Goal: Information Seeking & Learning: Learn about a topic

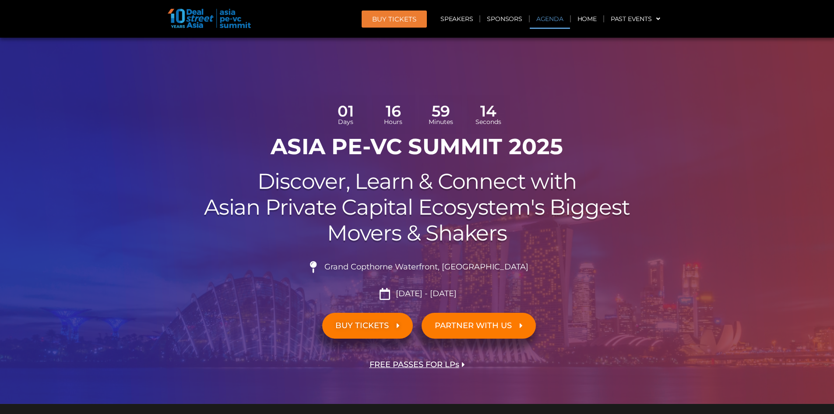
click at [549, 21] on link "Agenda" at bounding box center [549, 19] width 40 height 20
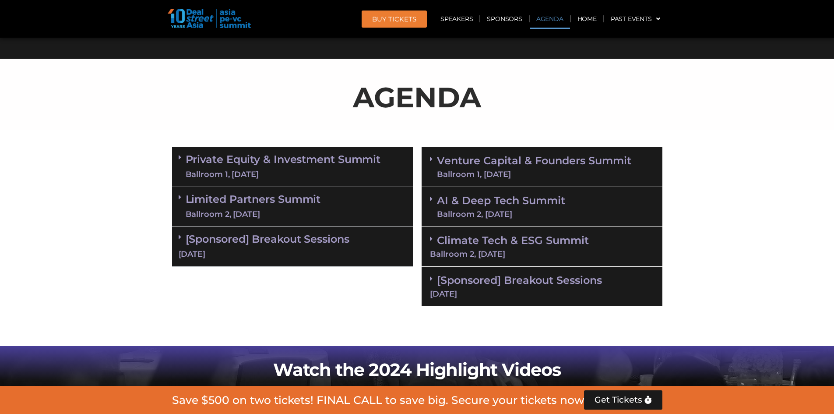
scroll to position [505, 0]
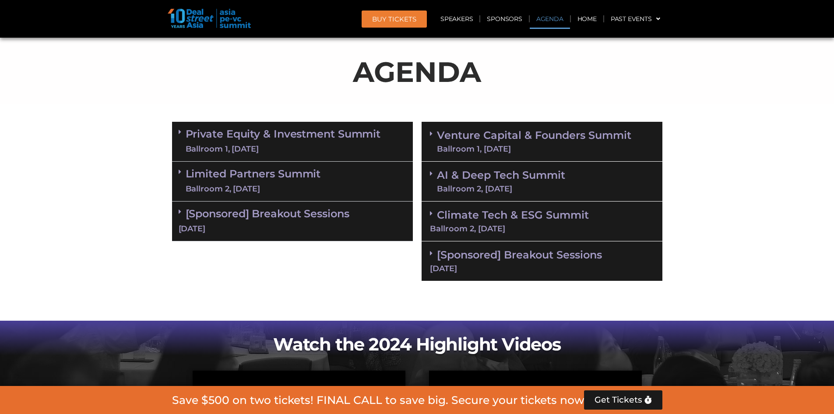
click at [328, 184] on div "Limited Partners [GEOGRAPHIC_DATA] 2, [DATE]" at bounding box center [292, 181] width 241 height 40
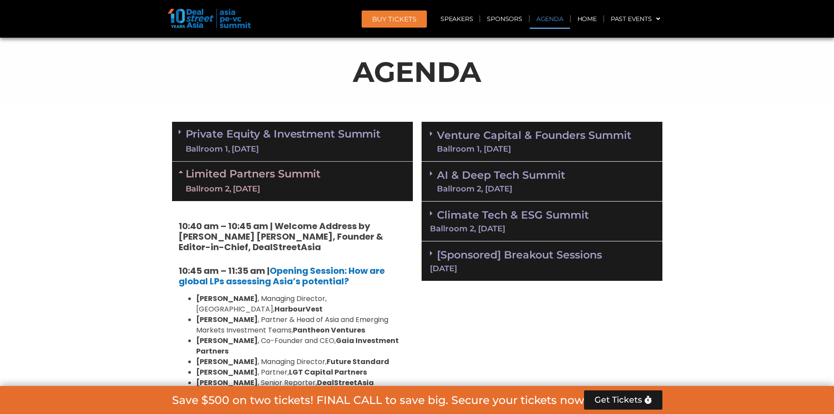
click at [328, 184] on div "Limited Partners [GEOGRAPHIC_DATA] 2, [DATE]" at bounding box center [292, 180] width 241 height 39
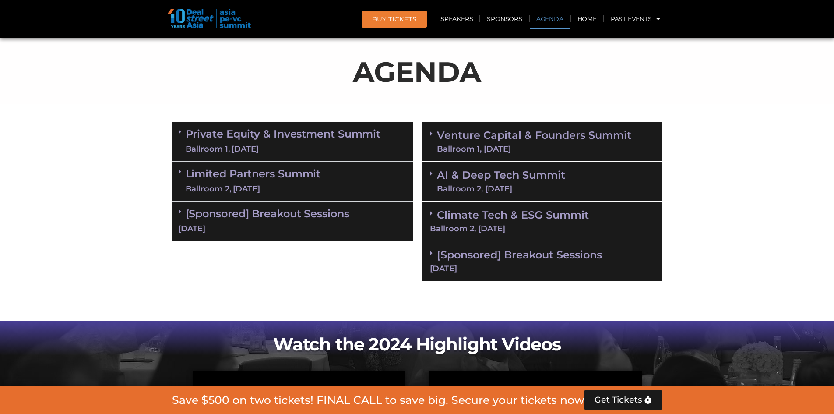
click at [328, 184] on div "Limited Partners [GEOGRAPHIC_DATA] 2, [DATE]" at bounding box center [292, 181] width 241 height 40
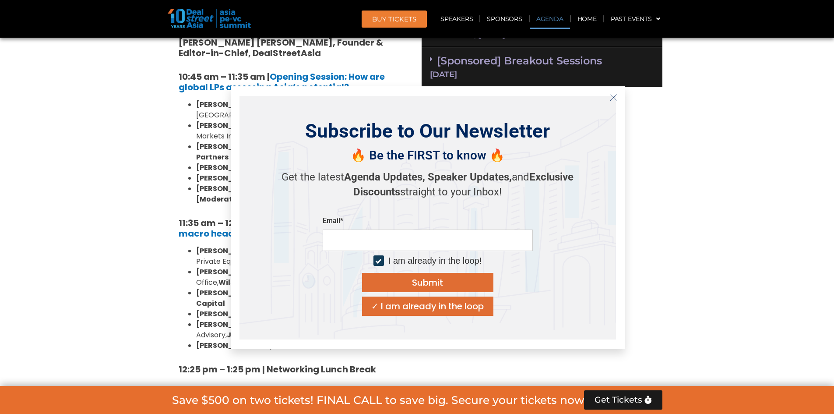
scroll to position [855, 0]
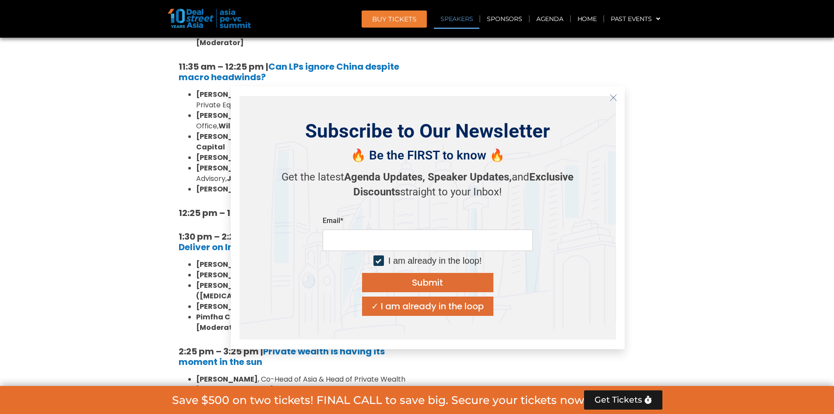
click at [611, 96] on icon "Close" at bounding box center [613, 98] width 8 height 8
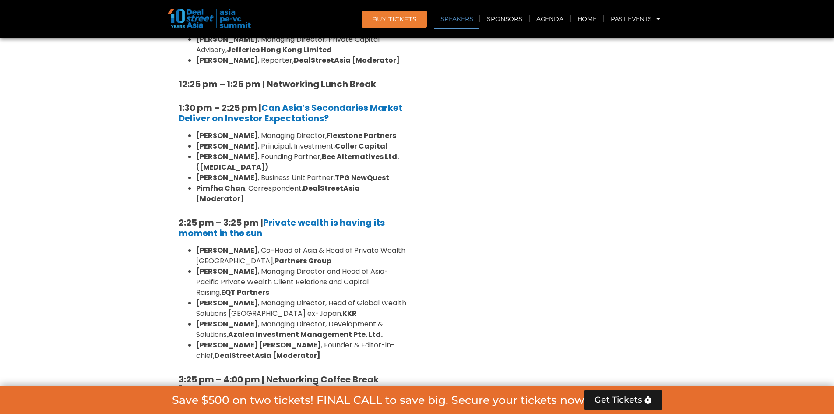
scroll to position [986, 0]
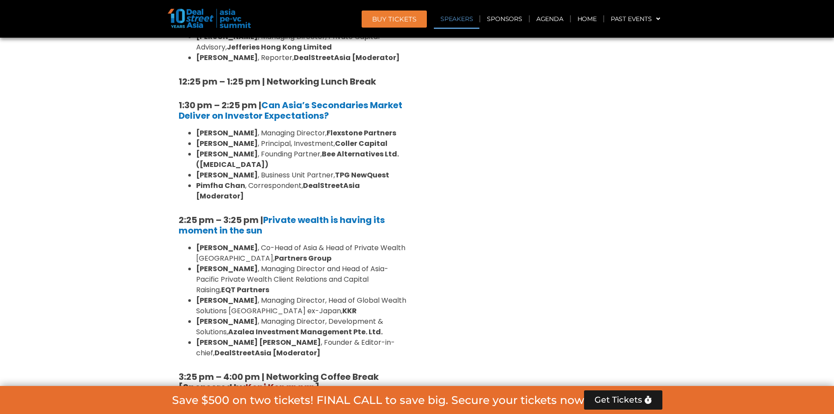
drag, startPoint x: 643, startPoint y: 260, endPoint x: 626, endPoint y: 257, distance: 17.4
click at [645, 262] on div "Venture Capital & Founders​ Summit Ballroom 1, [DATE] 8:00 am – 9:00 am | Regis…" at bounding box center [541, 196] width 249 height 1120
click at [614, 256] on div "Venture Capital & Founders​ Summit Ballroom 1, [DATE] 8:00 am – 9:00 am | Regis…" at bounding box center [541, 196] width 249 height 1120
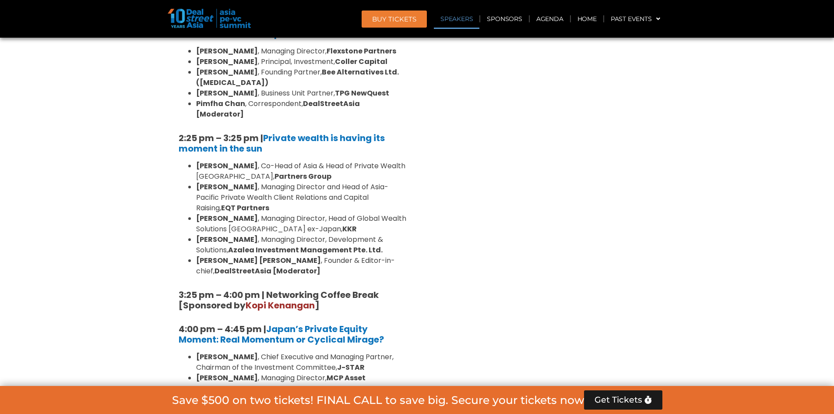
scroll to position [1074, 0]
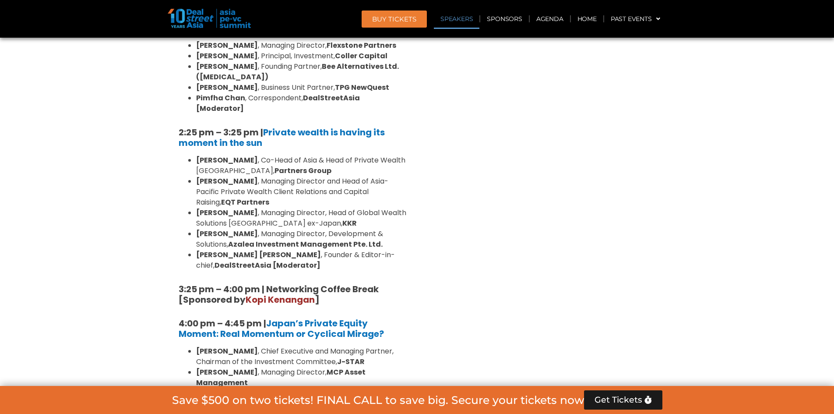
click at [481, 193] on div "Venture Capital & Founders​ Summit Ballroom 1, [DATE] 8:00 am – 9:00 am | Regis…" at bounding box center [541, 108] width 249 height 1120
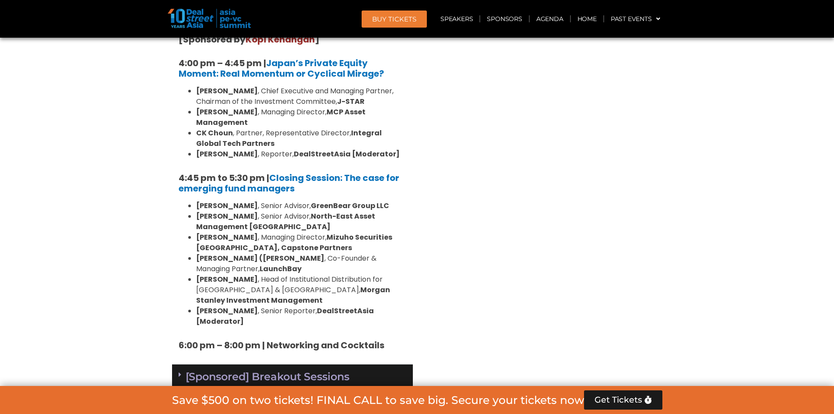
scroll to position [1336, 0]
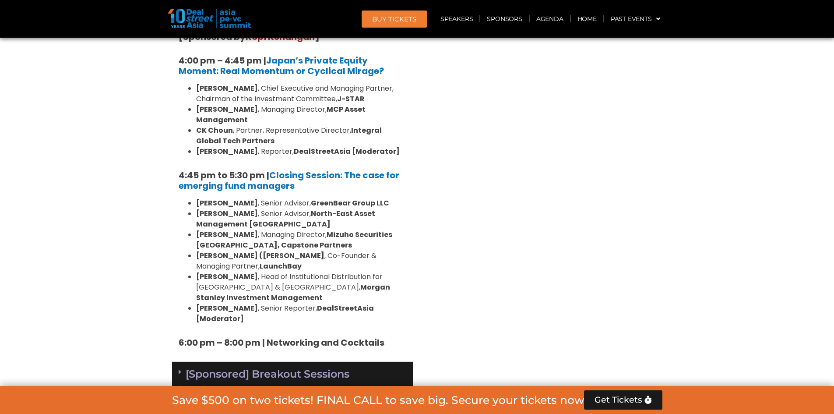
click at [356, 383] on div "[DATE]" at bounding box center [293, 388] width 228 height 11
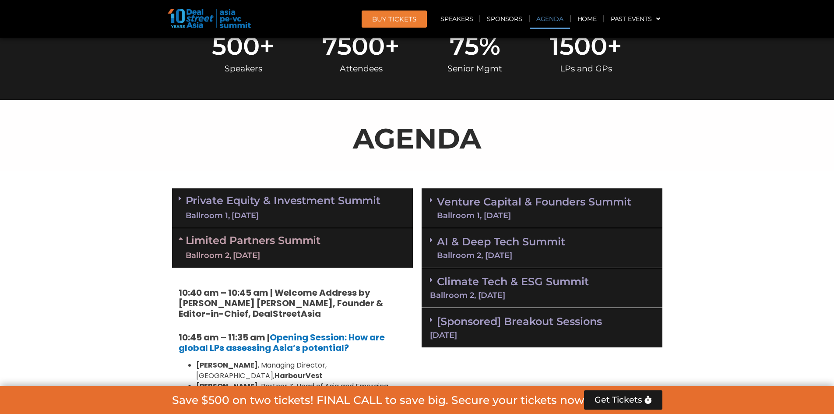
scroll to position [505, 0]
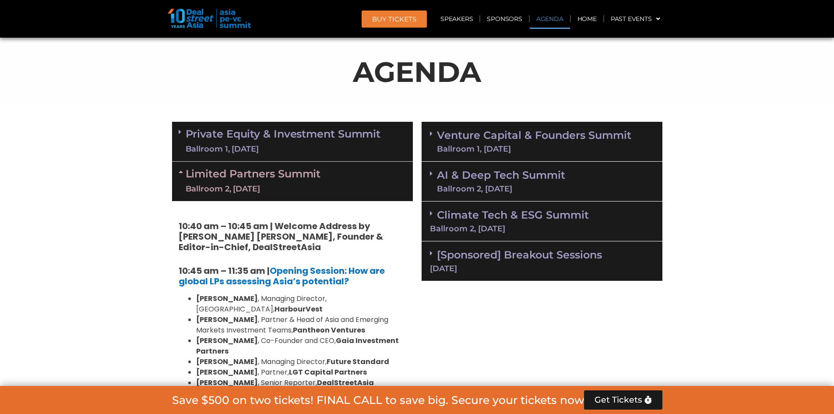
click at [350, 146] on div "Ballroom 1, [DATE]" at bounding box center [283, 149] width 195 height 11
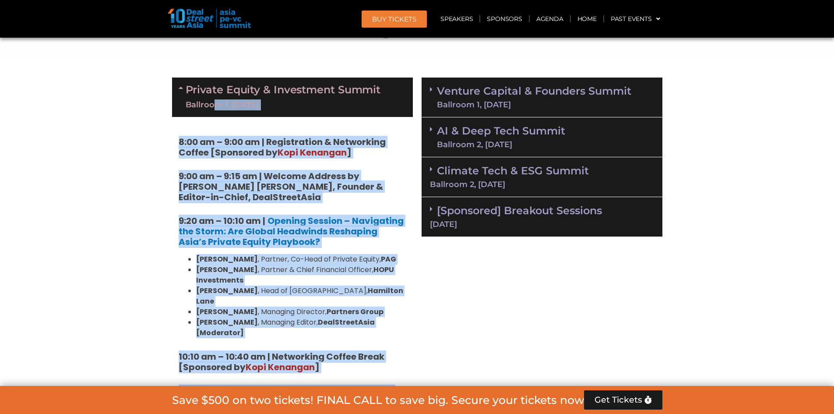
scroll to position [549, 0]
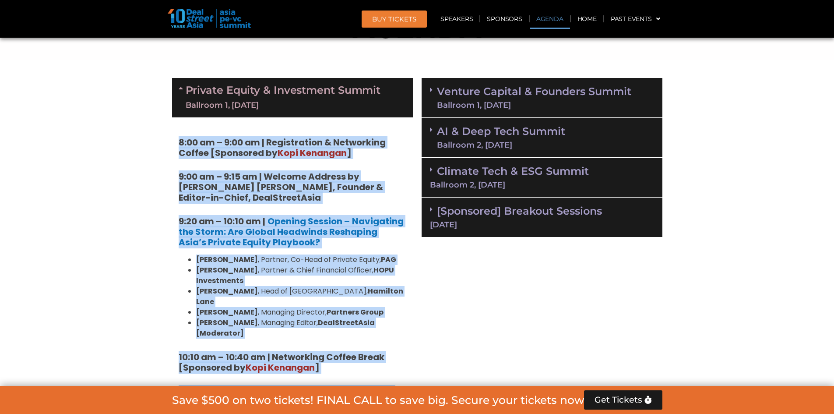
drag, startPoint x: 291, startPoint y: 340, endPoint x: 154, endPoint y: 132, distance: 248.8
copy div "4:27 lo – 1:07 ip | Dolorsitamet & Consectetu Adipis [Elitseddo ei Temp Incidid…"
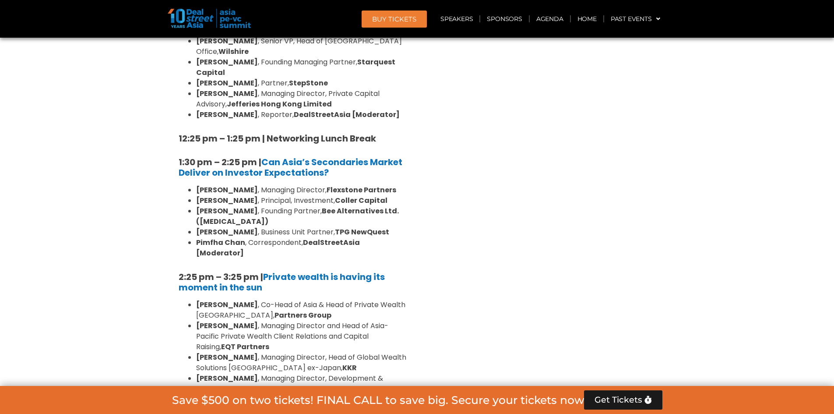
scroll to position [2430, 0]
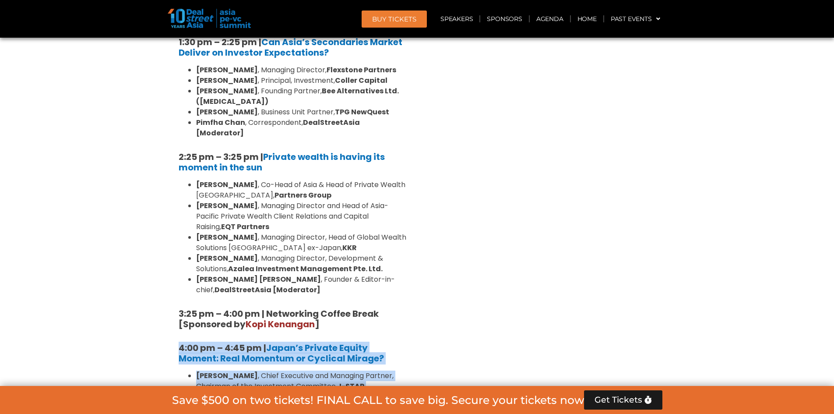
drag, startPoint x: 175, startPoint y: 154, endPoint x: 380, endPoint y: 249, distance: 225.8
click at [380, 249] on div "10:40 am – 10:45 am | Welcome Address by [PERSON_NAME] [PERSON_NAME], Founder &…" at bounding box center [292, 152] width 241 height 992
copy div "4:00 pm – 4:45 pm | Japan’s Private Equity Moment: Real Momentum or Cyclical Mi…"
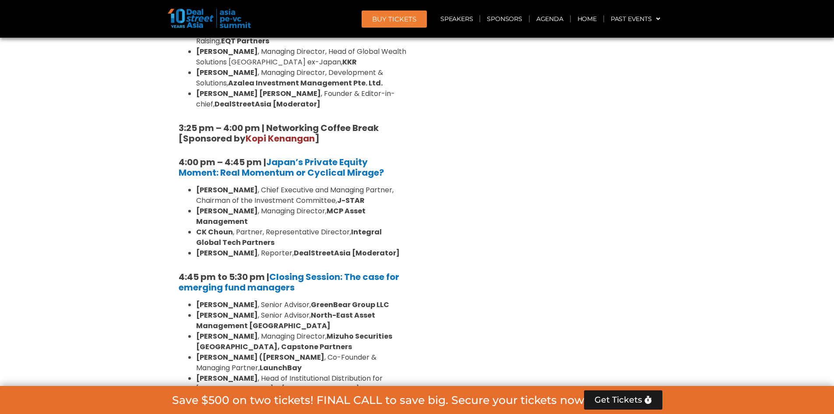
scroll to position [2562, 0]
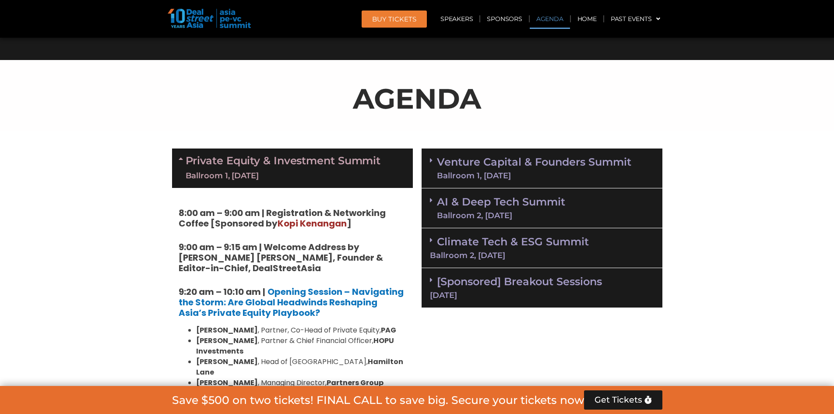
scroll to position [549, 0]
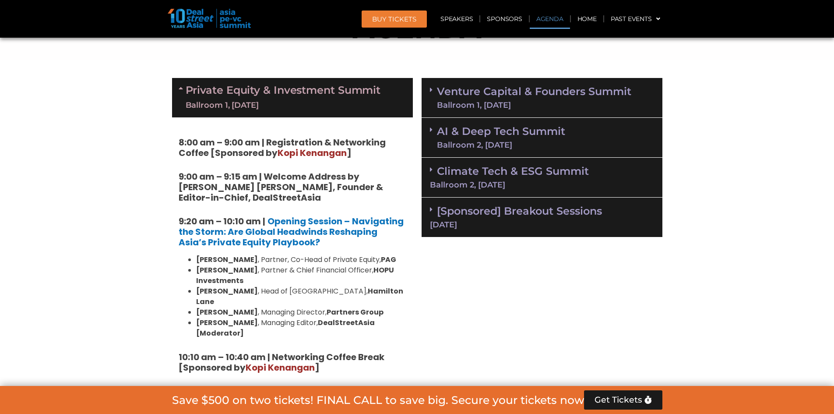
click at [611, 98] on link "Venture Capital & Founders​ Summit Ballroom 1, [DATE]" at bounding box center [534, 97] width 194 height 23
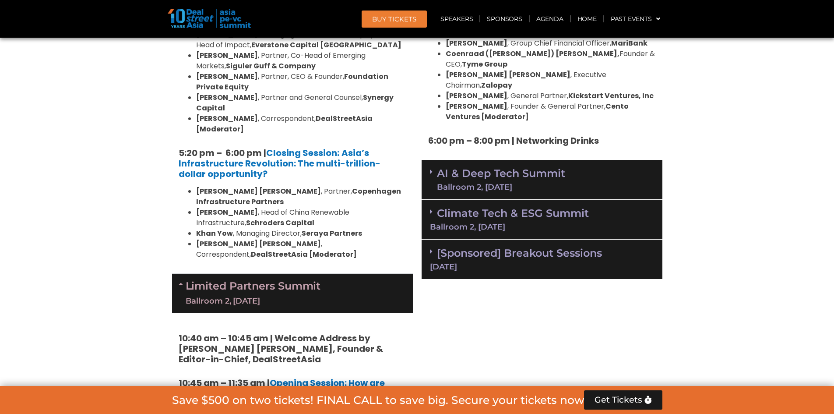
scroll to position [1730, 0]
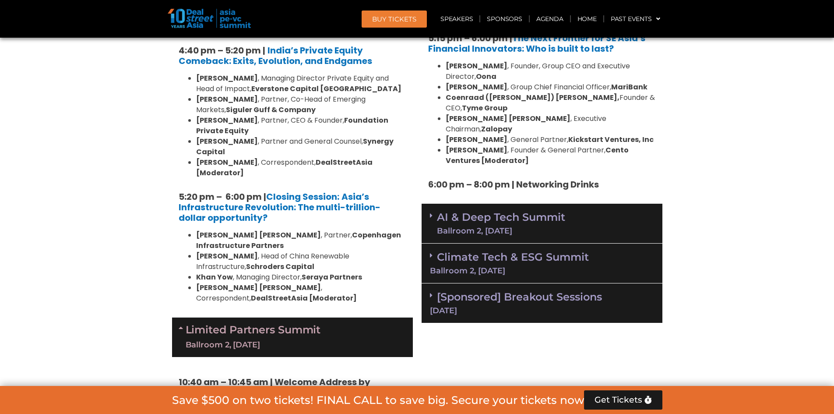
click at [554, 212] on link "AI & Deep Tech Summit Ballroom 2, [DATE]" at bounding box center [501, 223] width 128 height 23
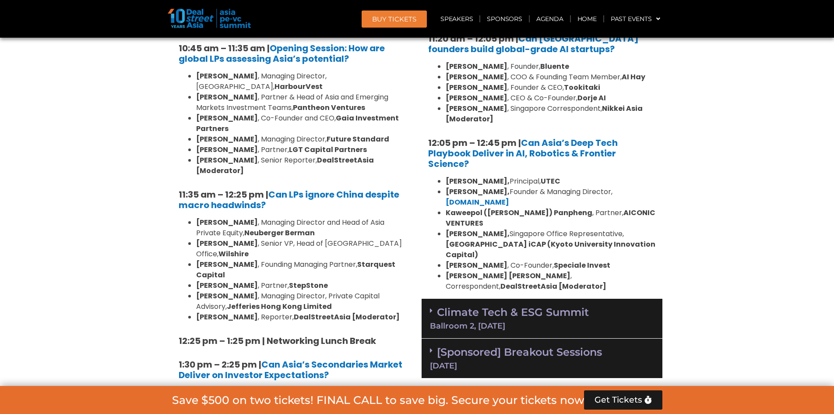
scroll to position [2124, 0]
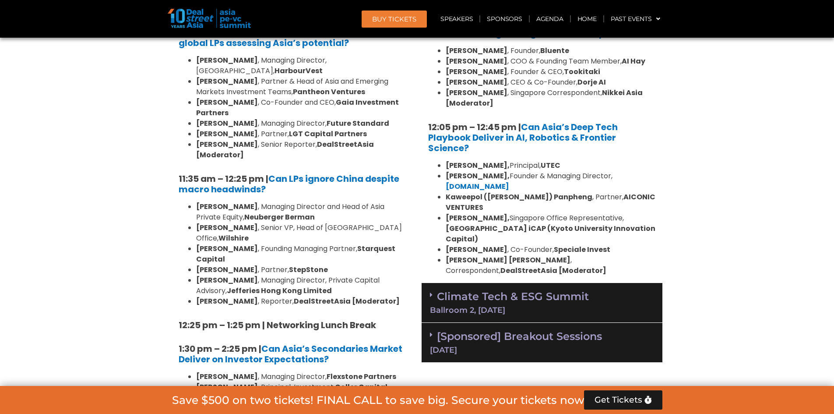
click at [592, 283] on div "Climate Tech & ESG Summit Ballroom 2, [DATE]" at bounding box center [541, 303] width 241 height 40
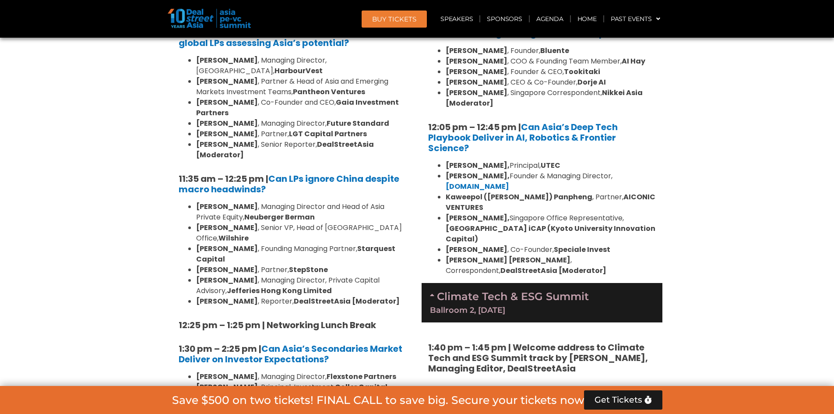
click at [592, 283] on div "Climate Tech & ESG Summit Ballroom 2, [DATE]" at bounding box center [541, 302] width 241 height 39
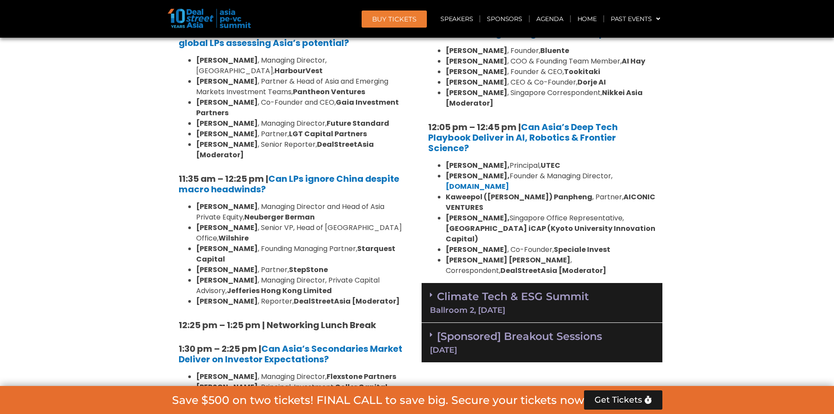
click at [592, 283] on div "Climate Tech & ESG Summit Ballroom 2, [DATE]" at bounding box center [541, 303] width 241 height 40
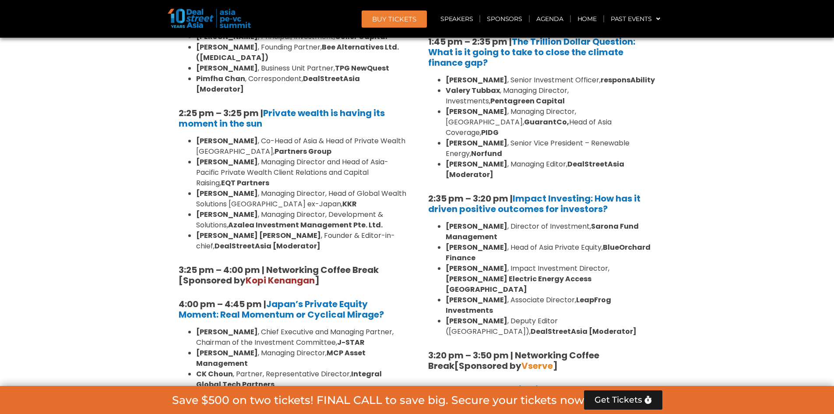
scroll to position [2824, 0]
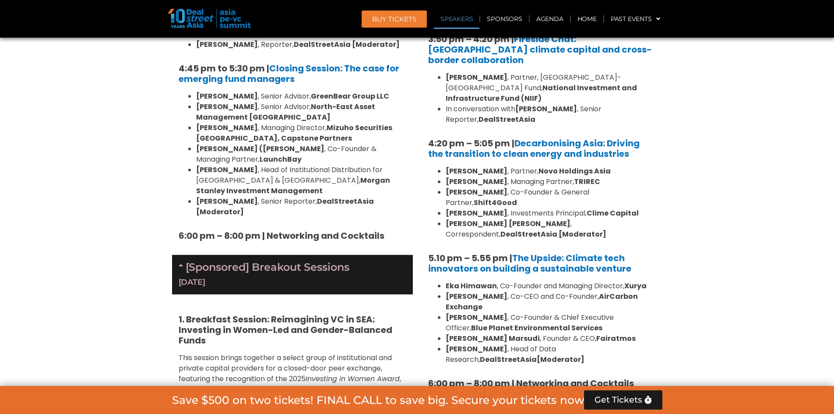
click at [468, 20] on link "Speakers" at bounding box center [457, 19] width 46 height 20
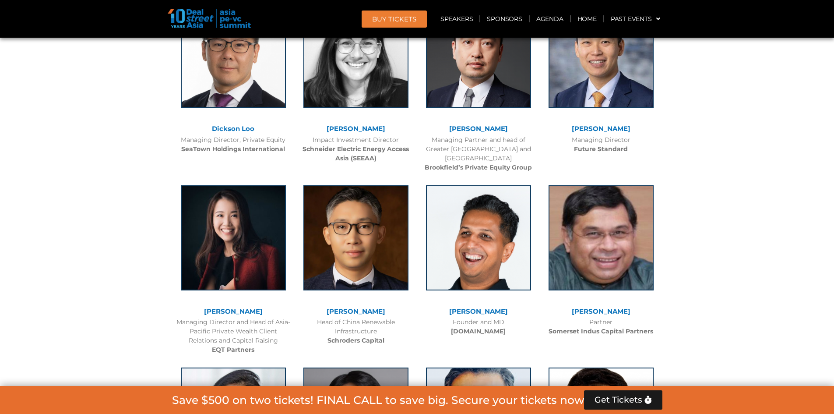
scroll to position [5959, 0]
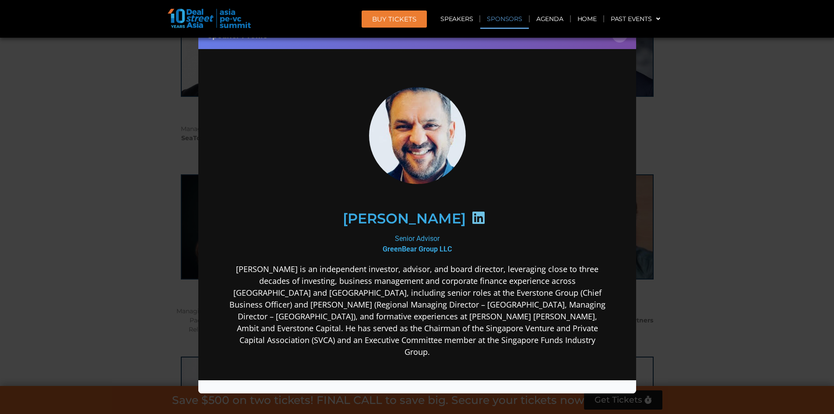
scroll to position [0, 0]
drag, startPoint x: 597, startPoint y: 323, endPoint x: 492, endPoint y: 315, distance: 105.3
click at [492, 323] on p "[PERSON_NAME] is an independent investor, advisor, and board director, leveragi…" at bounding box center [417, 310] width 378 height 95
click at [621, 39] on button "×" at bounding box center [619, 34] width 15 height 15
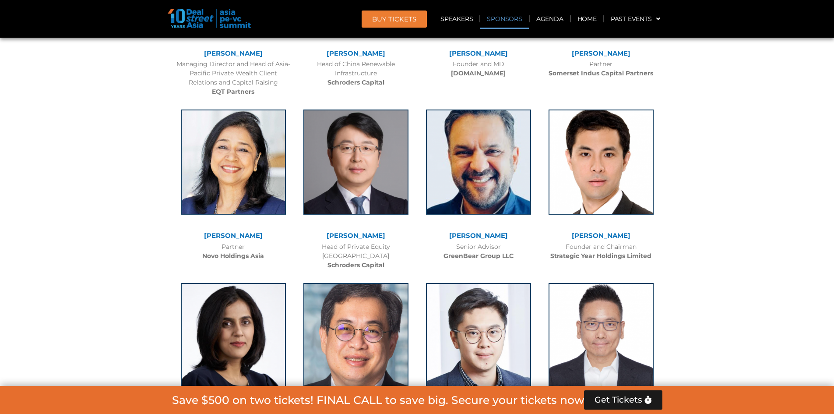
scroll to position [6090, 0]
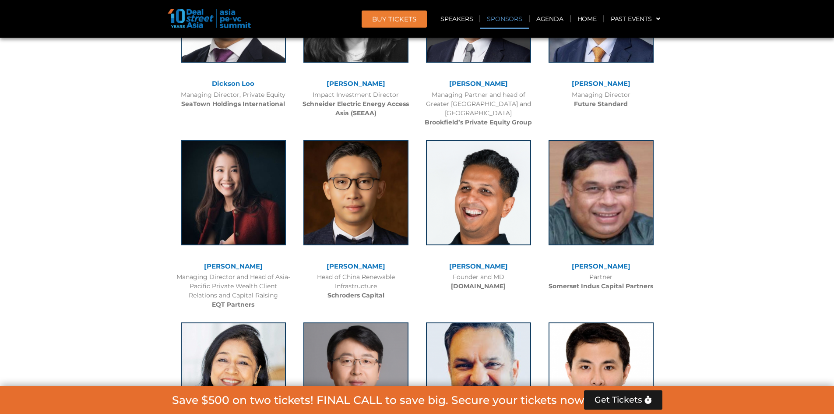
scroll to position [2525, 0]
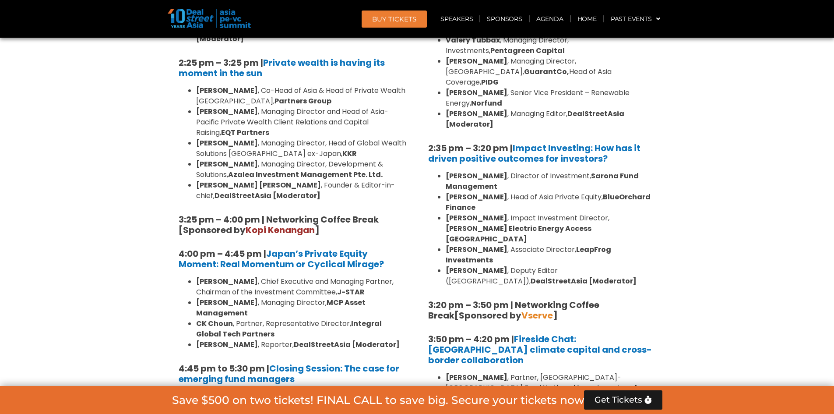
drag, startPoint x: 377, startPoint y: 207, endPoint x: 302, endPoint y: 202, distance: 74.5
click at [302, 391] on li "[PERSON_NAME] , Senior Advisor, GreenBear Group LLC" at bounding box center [301, 396] width 210 height 11
copy strong "GreenBear Group LLC"
